Goal: Task Accomplishment & Management: Complete application form

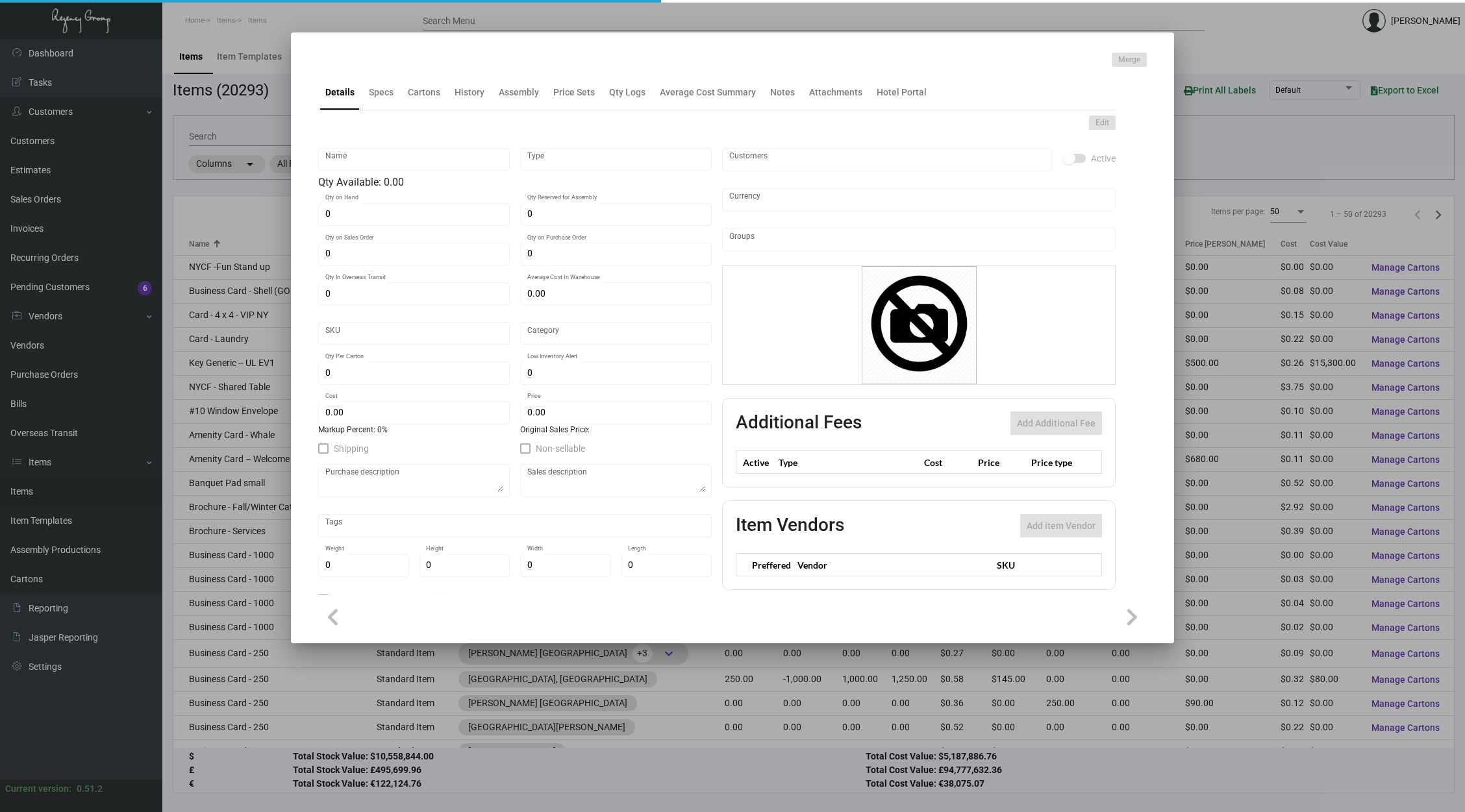
type input "Insert F&B Voucher"
type input "Inventory"
type input "7,000"
type input "$ 0.1136"
type input "HRSF-Vouchers-97"
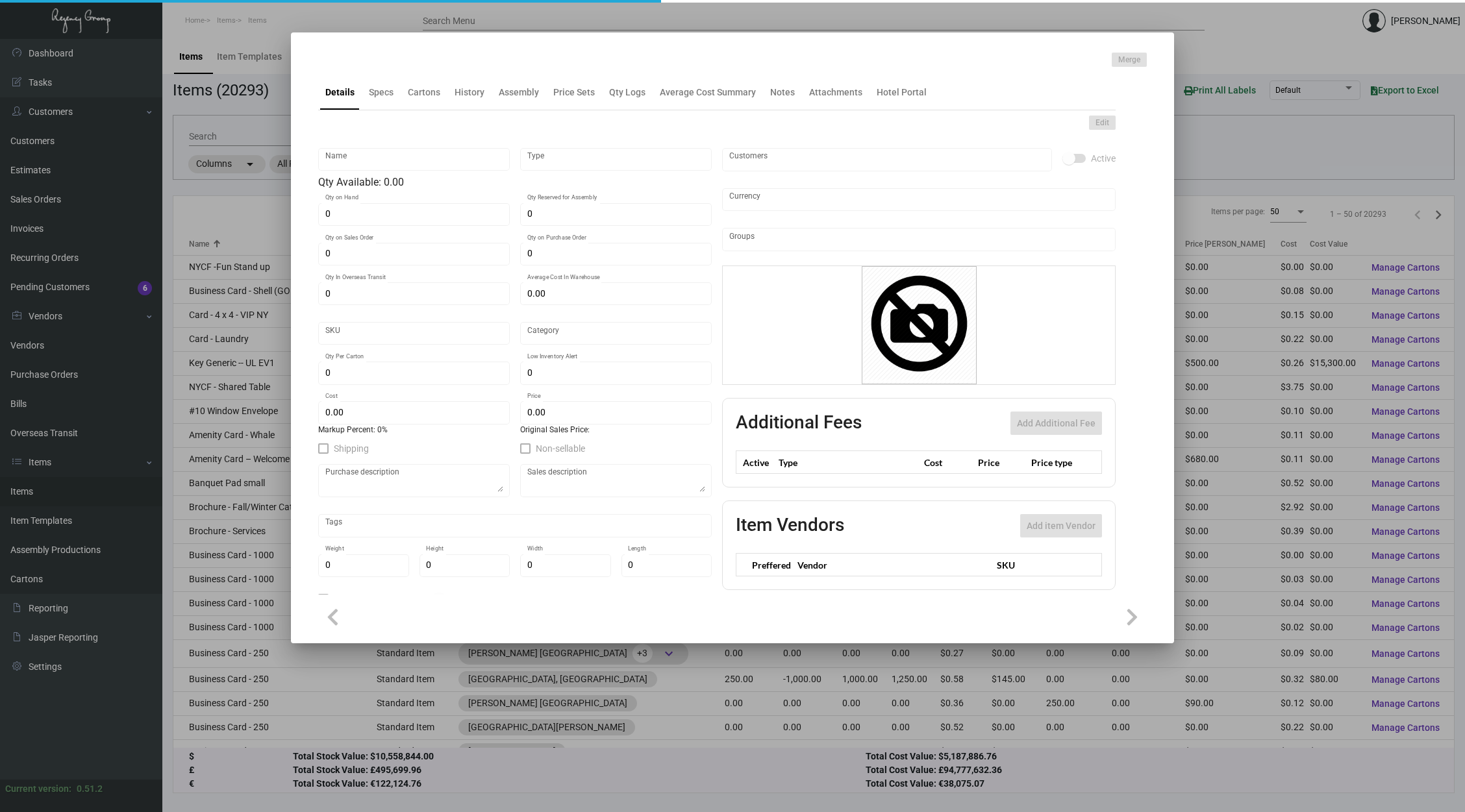
type input "Standard"
type input "10,000"
type input "$ 0.02272"
type input "$ 0.0634"
checkbox input "true"
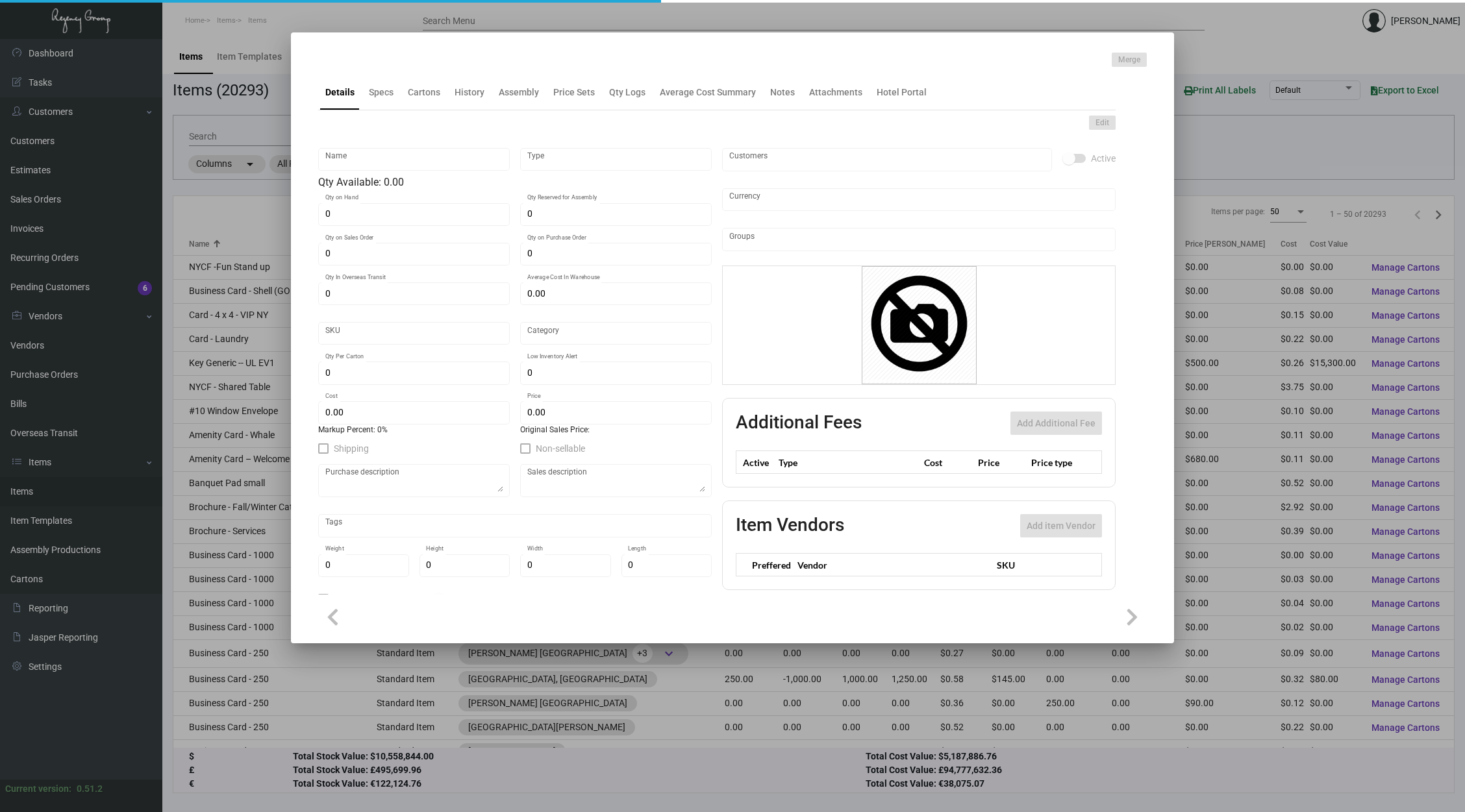
type input "United States Dollar $"
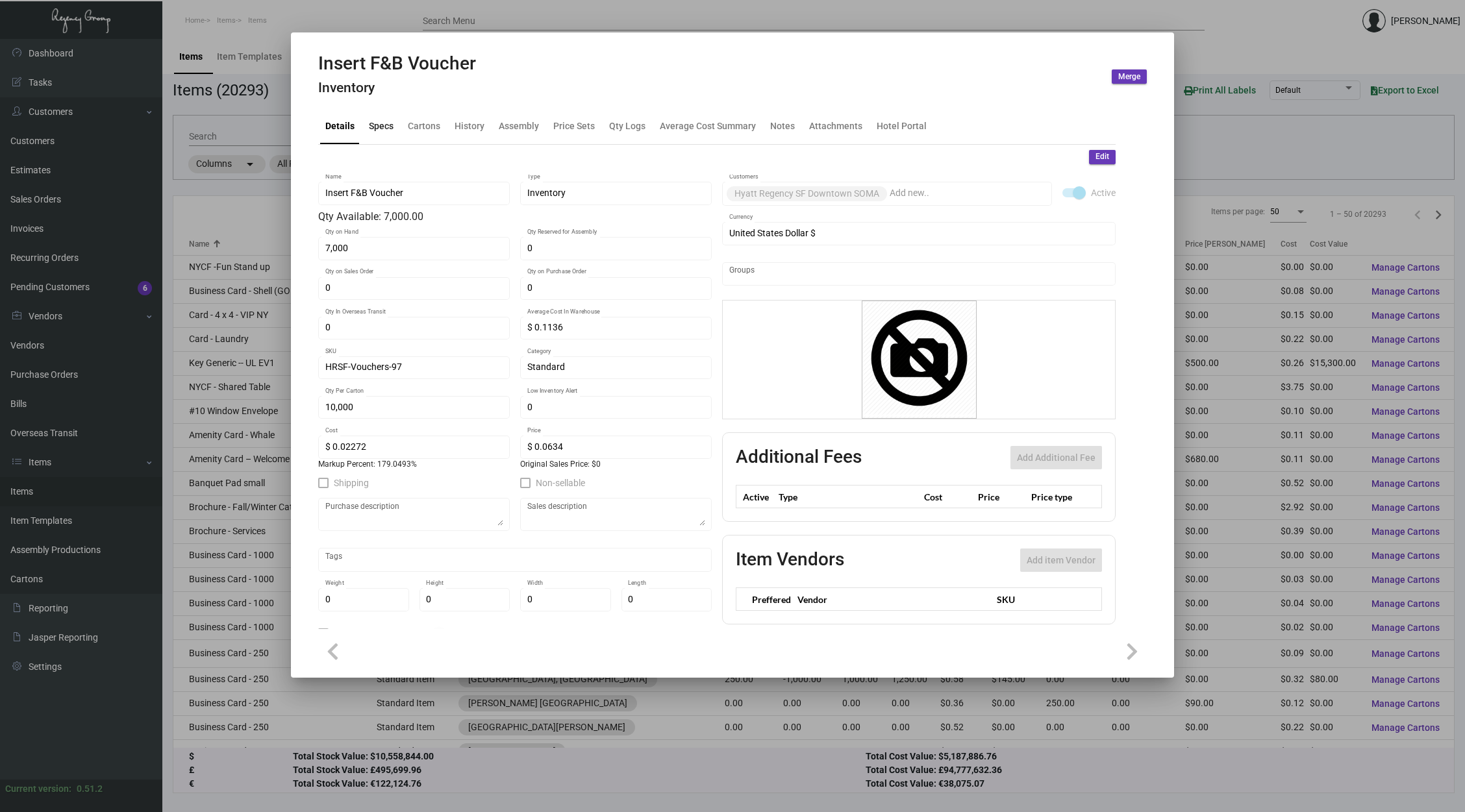
click at [380, 123] on div "Specs" at bounding box center [381, 126] width 24 height 14
